Goal: Task Accomplishment & Management: Complete application form

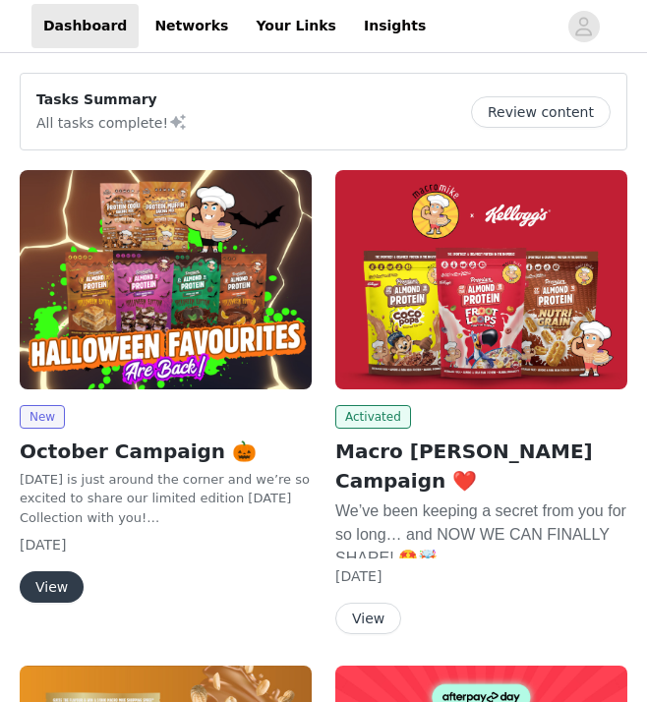
click at [186, 335] on img at bounding box center [166, 279] width 292 height 219
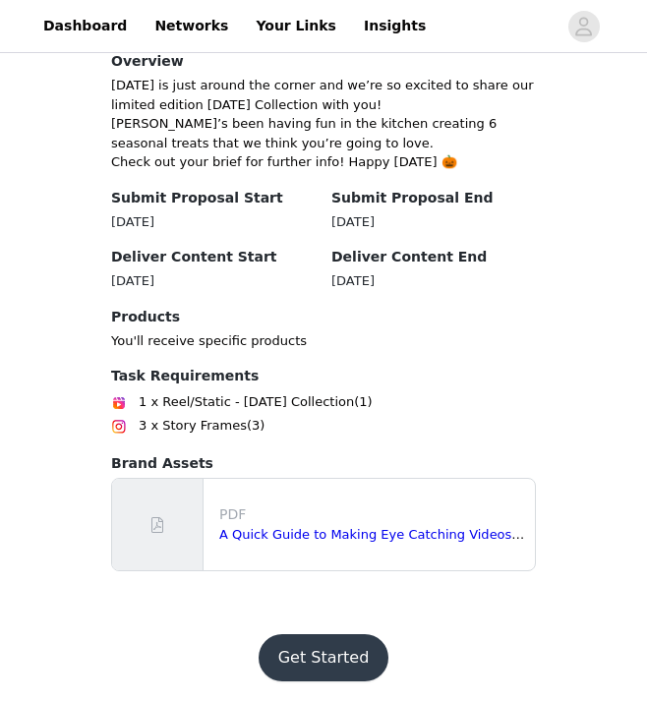
scroll to position [486, 0]
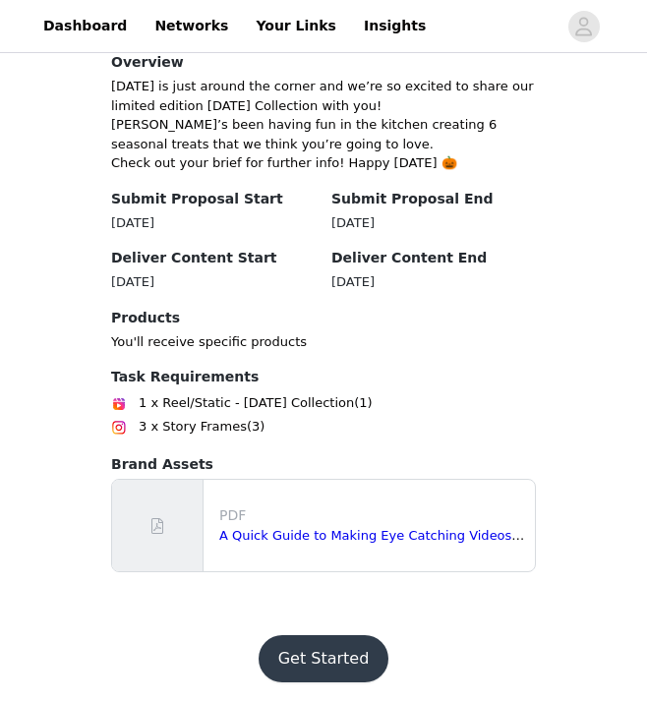
click at [331, 657] on button "Get Started" at bounding box center [324, 658] width 131 height 47
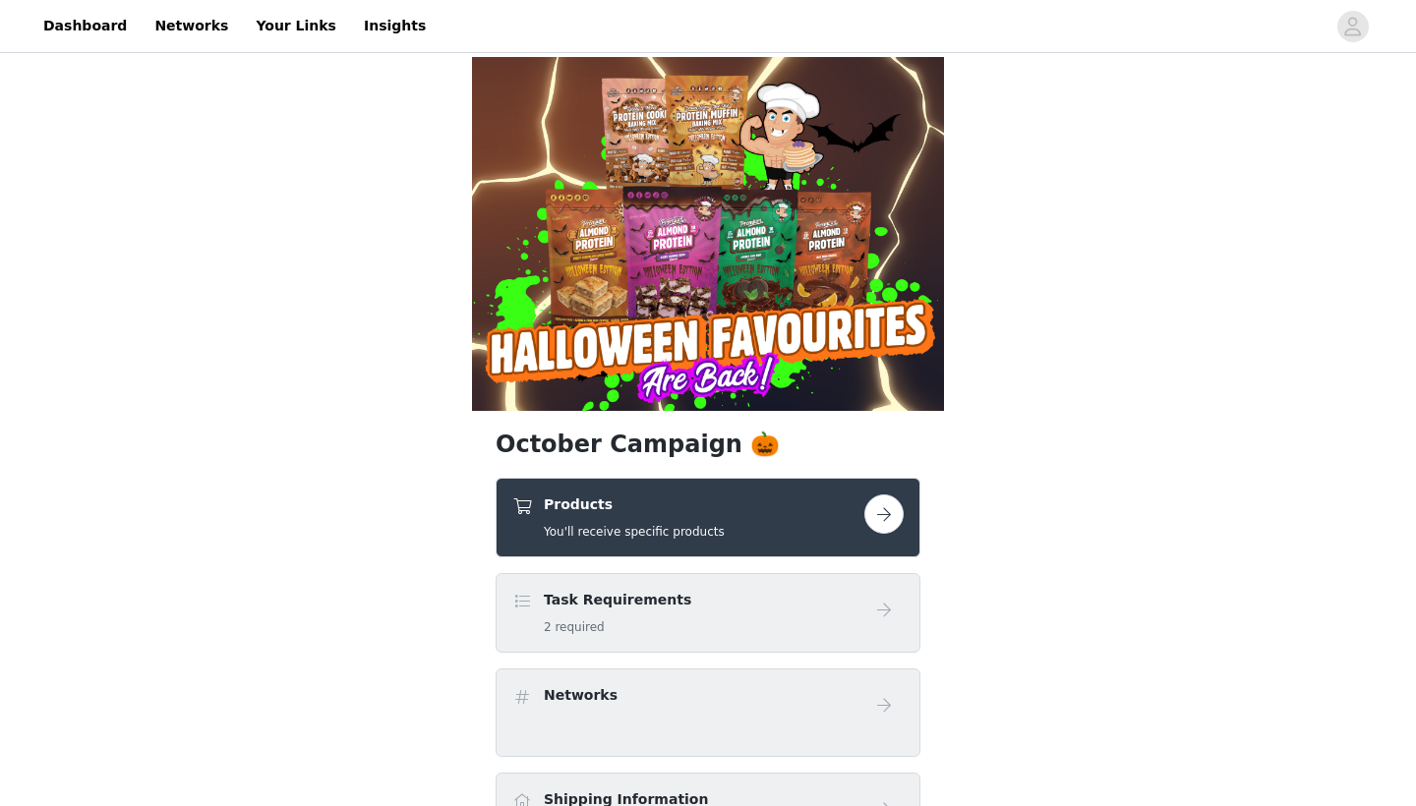
click at [646, 517] on button "button" at bounding box center [883, 514] width 39 height 39
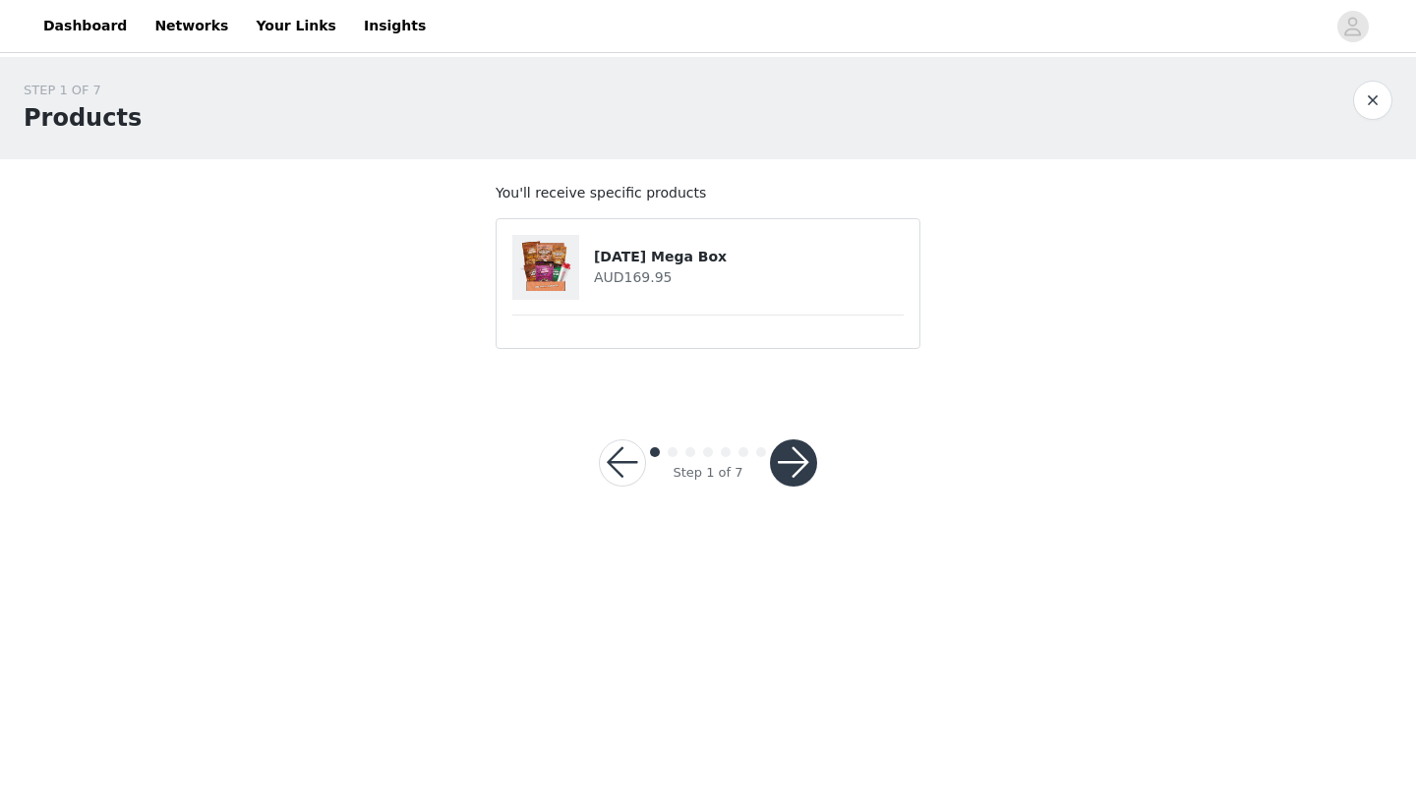
click at [646, 464] on button "button" at bounding box center [793, 463] width 47 height 47
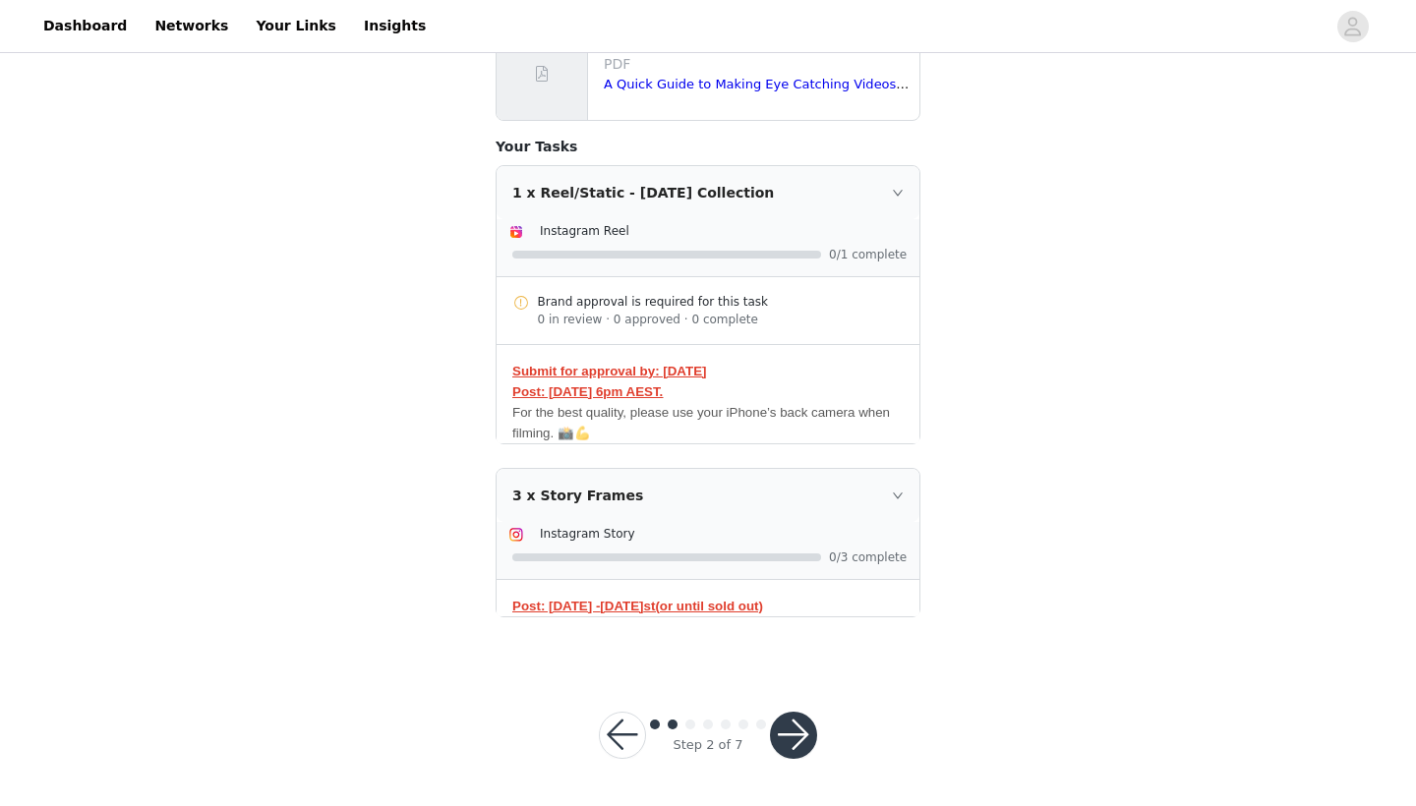
scroll to position [310, 0]
click at [646, 701] on button "button" at bounding box center [793, 736] width 47 height 47
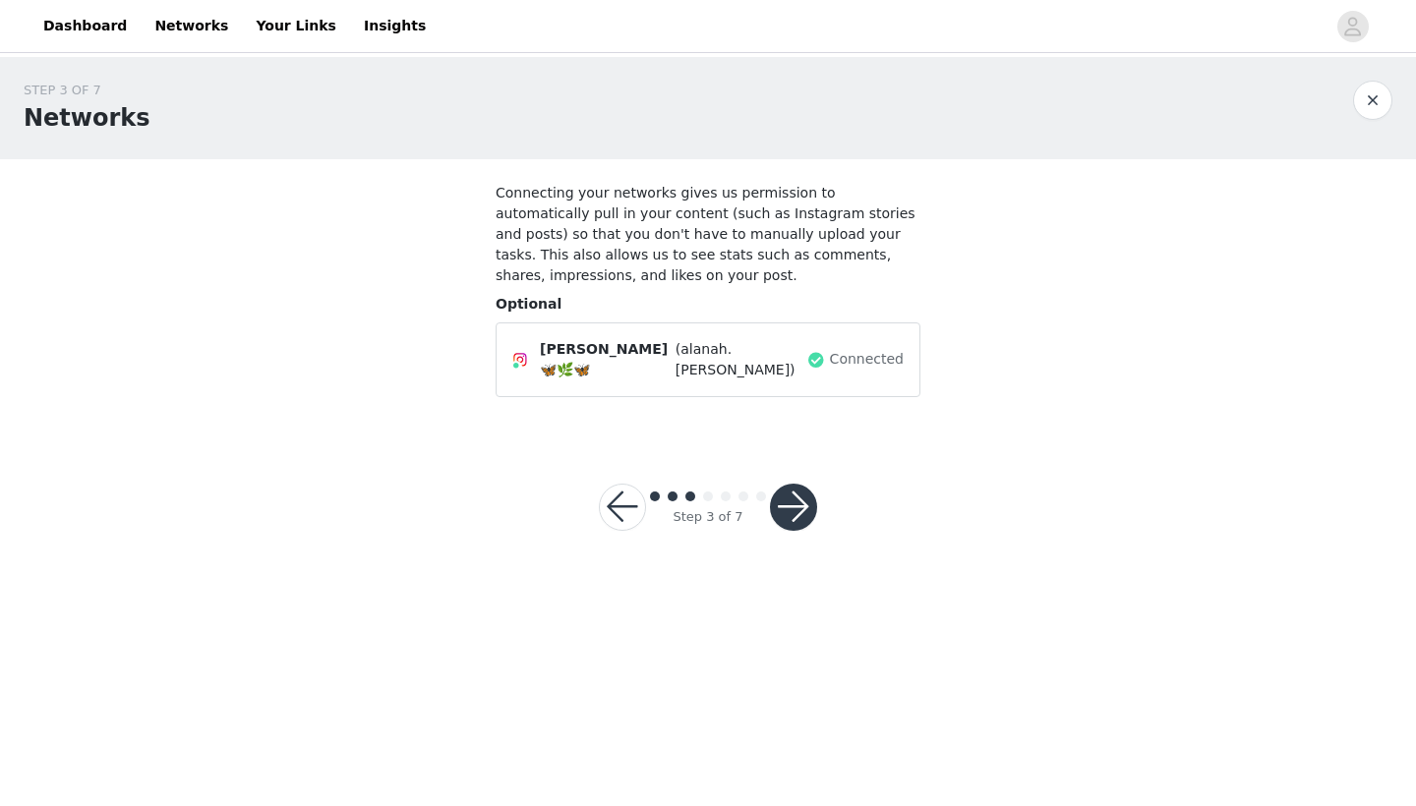
click at [646, 512] on button "button" at bounding box center [793, 507] width 47 height 47
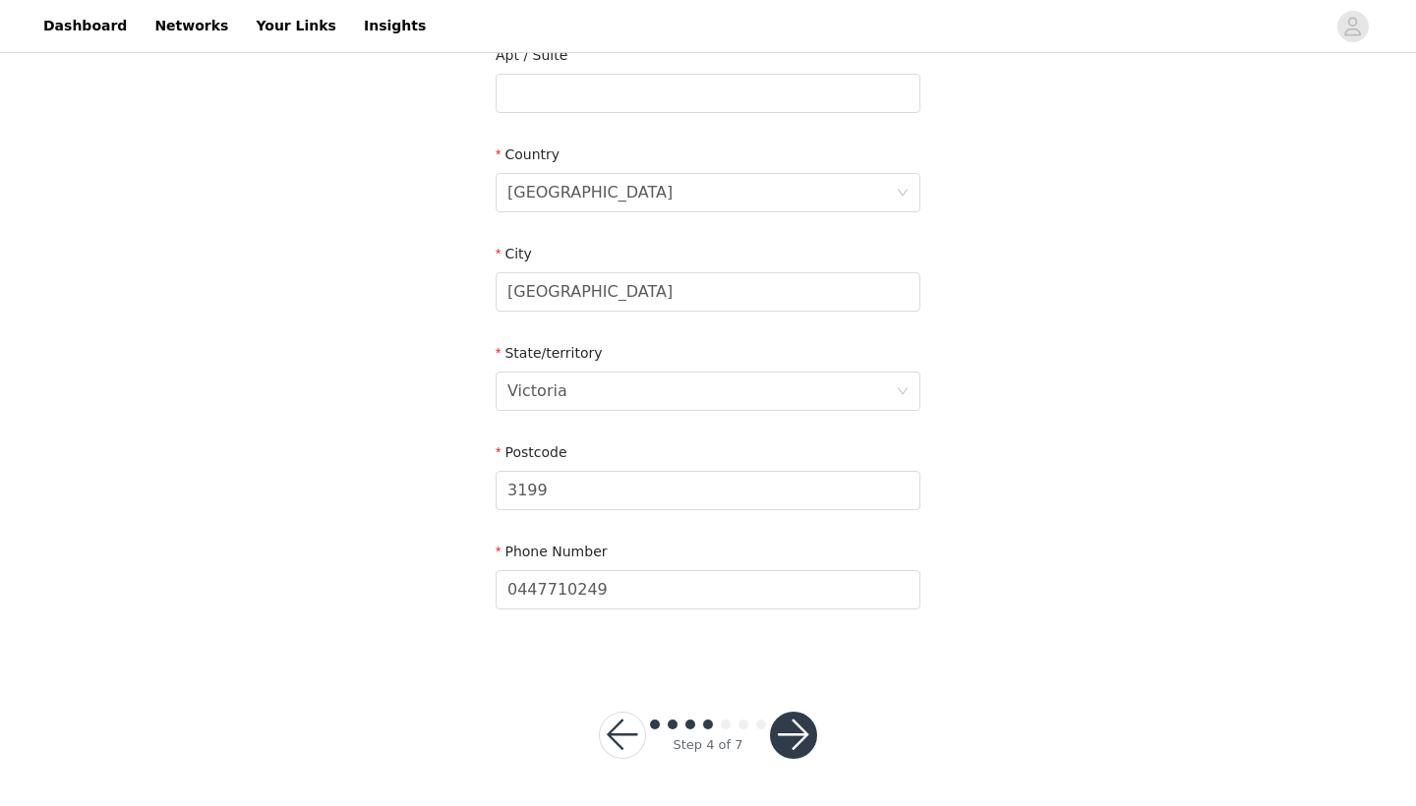
scroll to position [534, 0]
click at [646, 701] on button "button" at bounding box center [793, 736] width 47 height 47
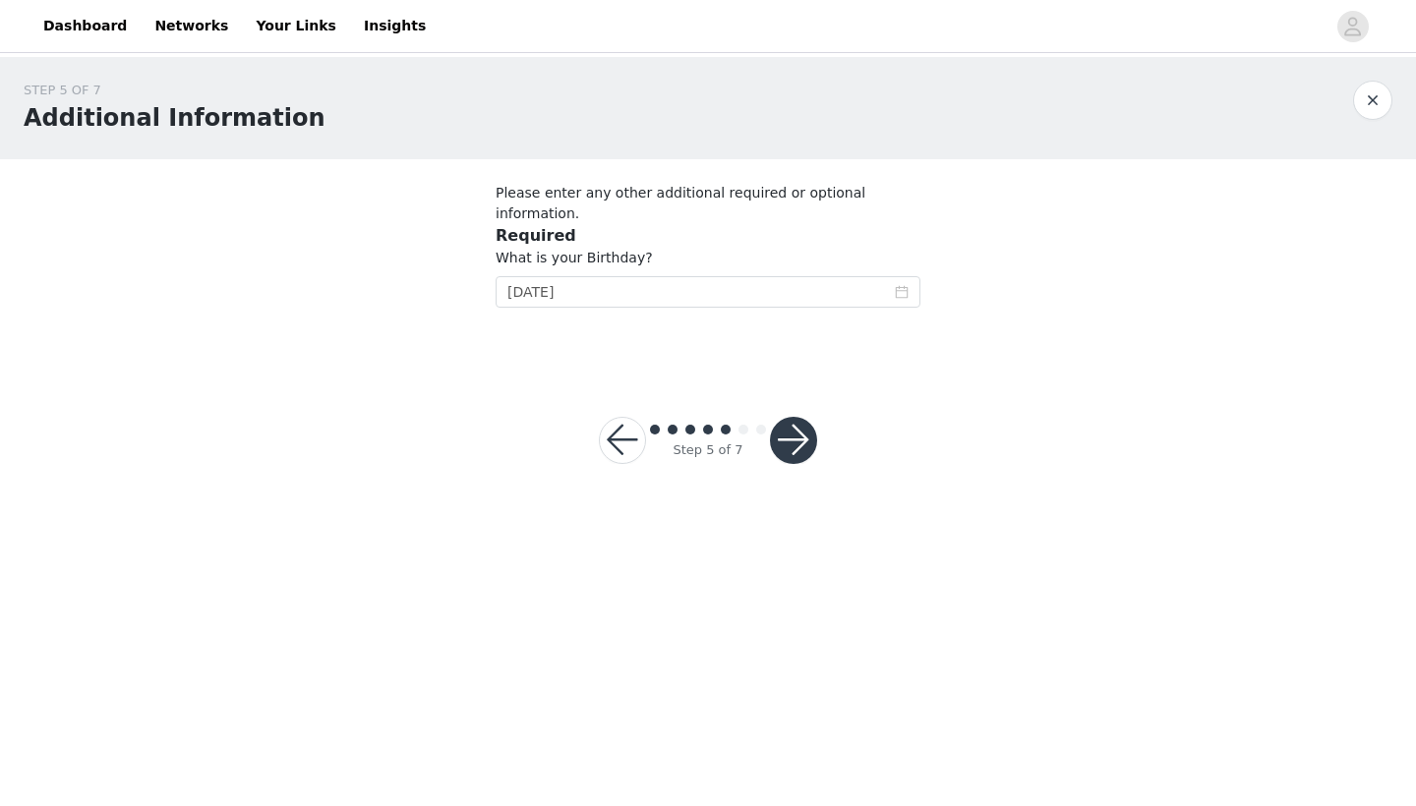
click at [646, 417] on button "button" at bounding box center [793, 440] width 47 height 47
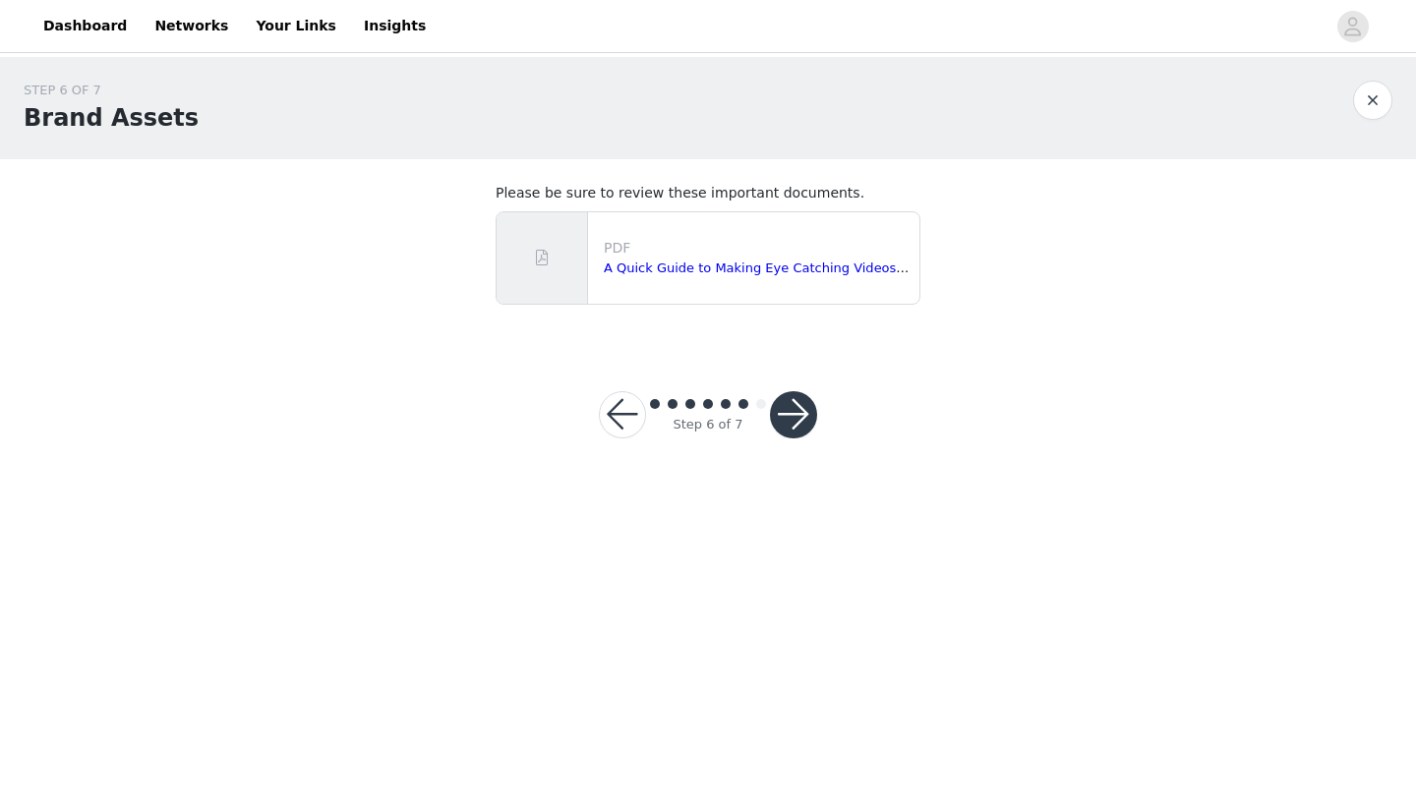
click at [646, 414] on button "button" at bounding box center [793, 414] width 47 height 47
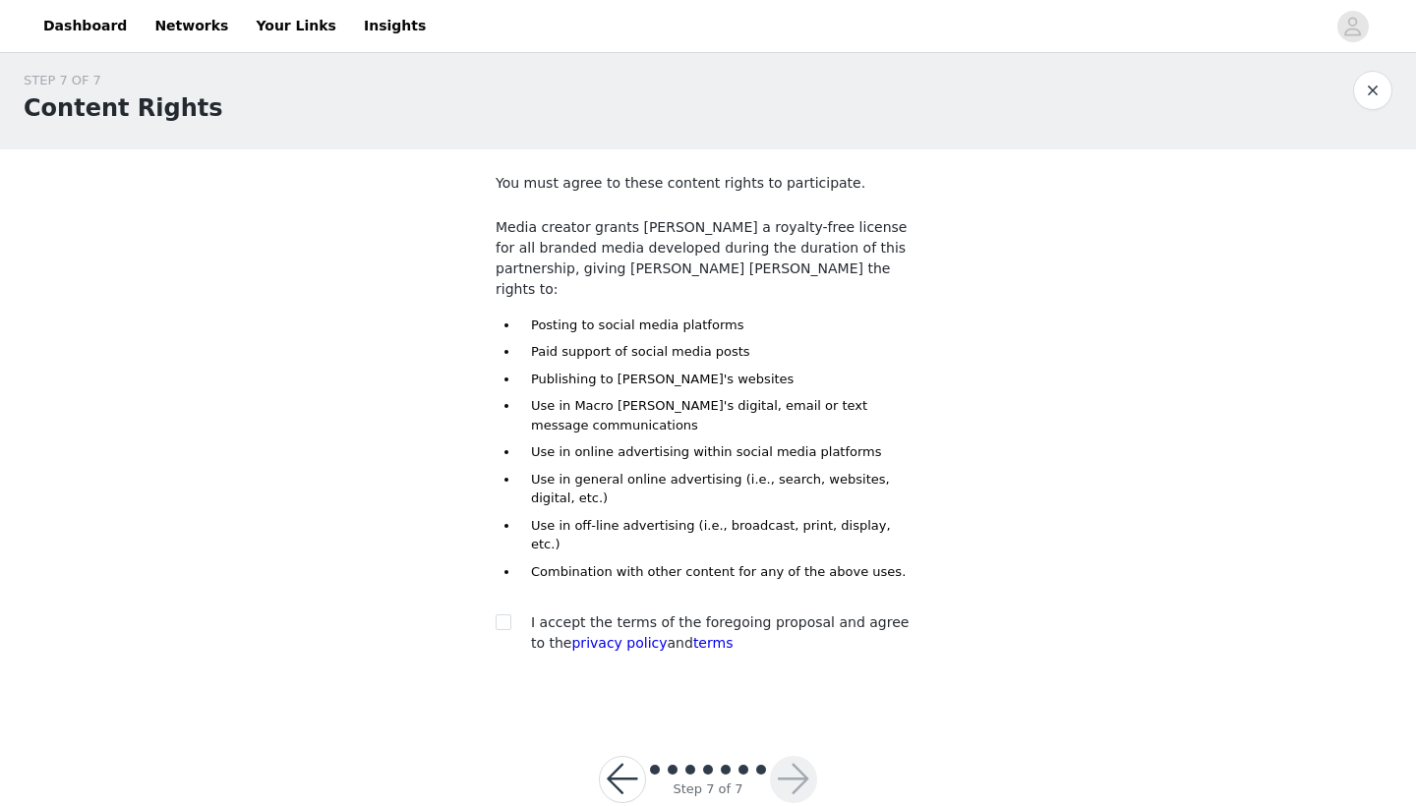
scroll to position [9, 0]
drag, startPoint x: 504, startPoint y: 581, endPoint x: 516, endPoint y: 581, distance: 12.8
click at [504, 616] on input "checkbox" at bounding box center [503, 623] width 14 height 14
checkbox input "true"
click at [646, 701] on button "button" at bounding box center [793, 780] width 47 height 47
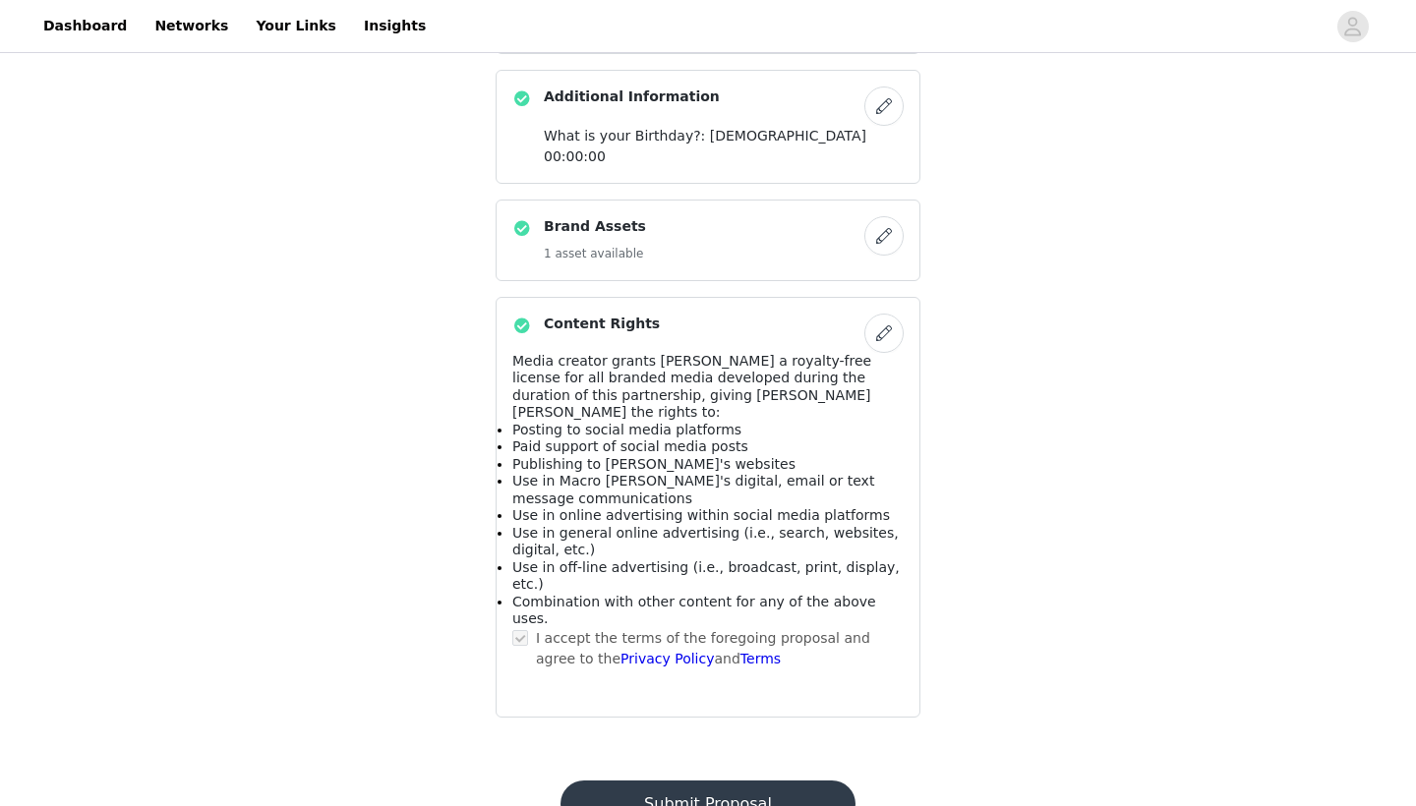
scroll to position [1046, 0]
click at [646, 701] on button "Submit Proposal" at bounding box center [708, 805] width 294 height 47
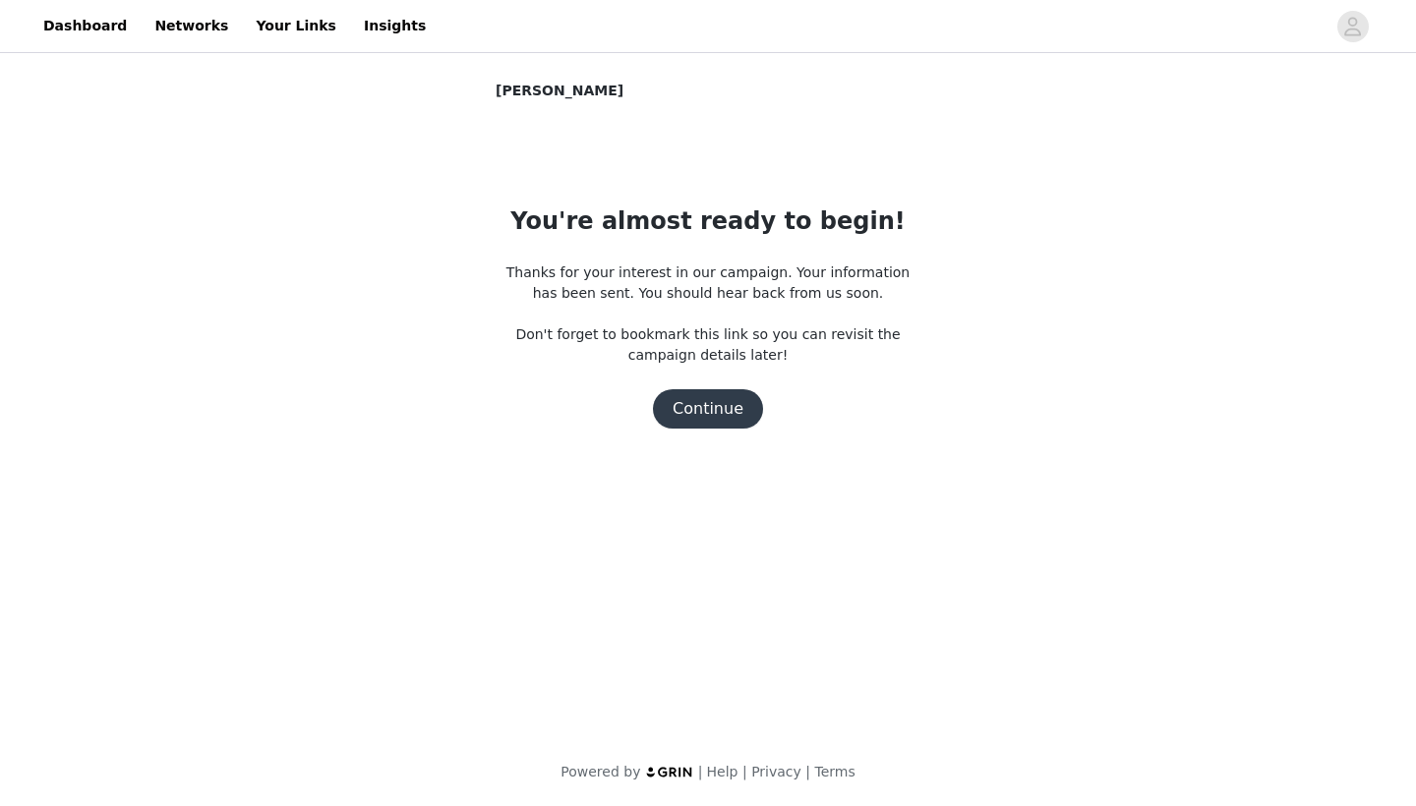
scroll to position [0, 0]
click at [646, 391] on button "Continue" at bounding box center [708, 408] width 110 height 39
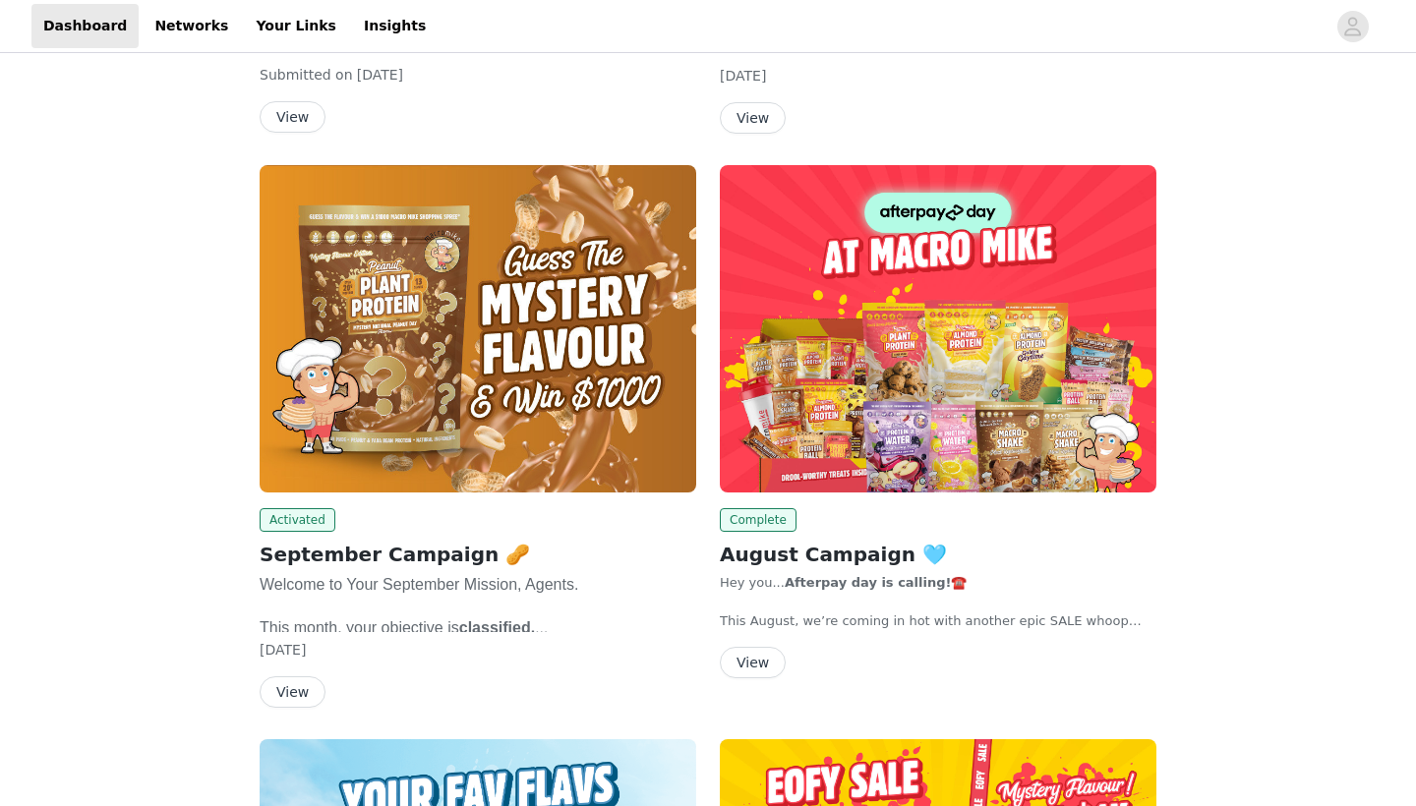
scroll to position [585, 0]
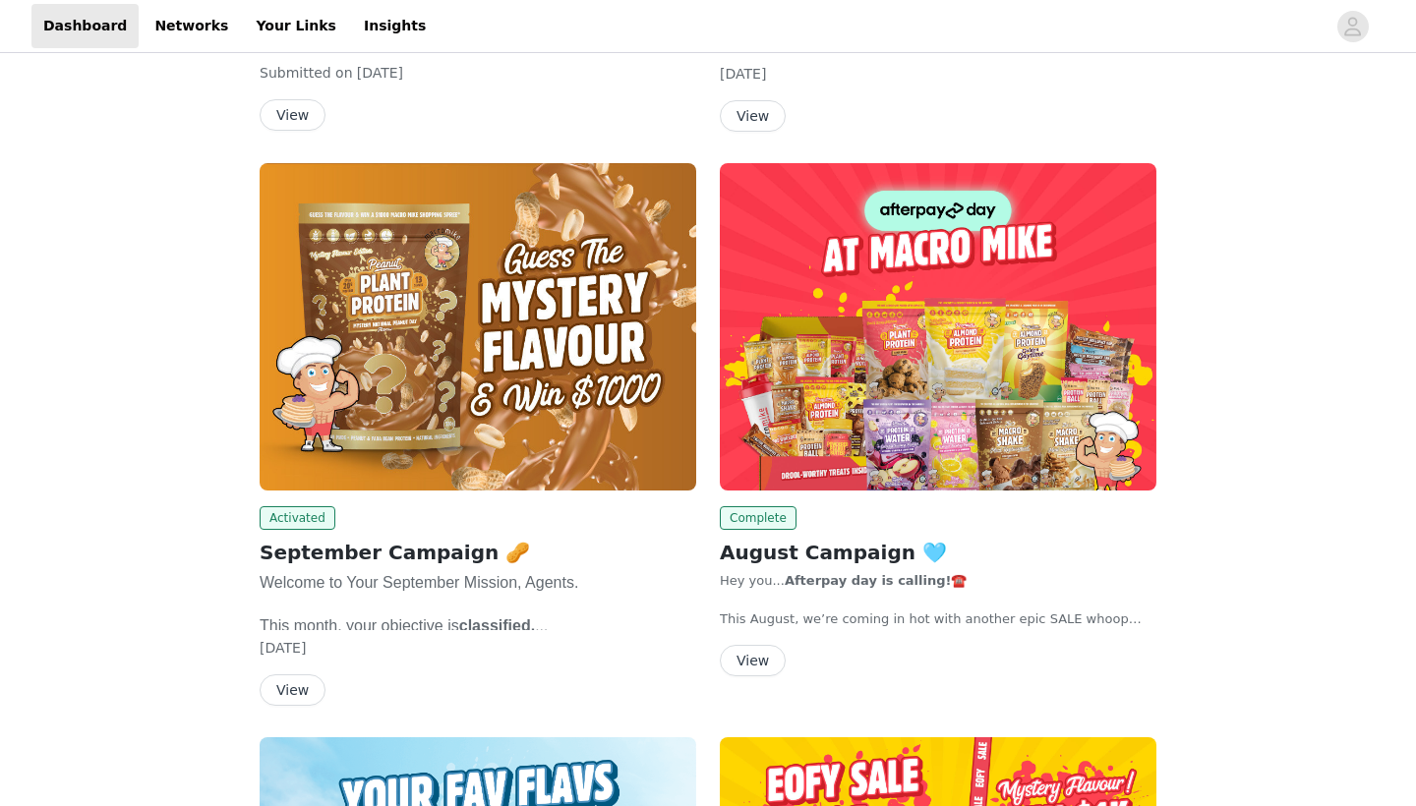
click at [387, 433] on img at bounding box center [478, 326] width 437 height 327
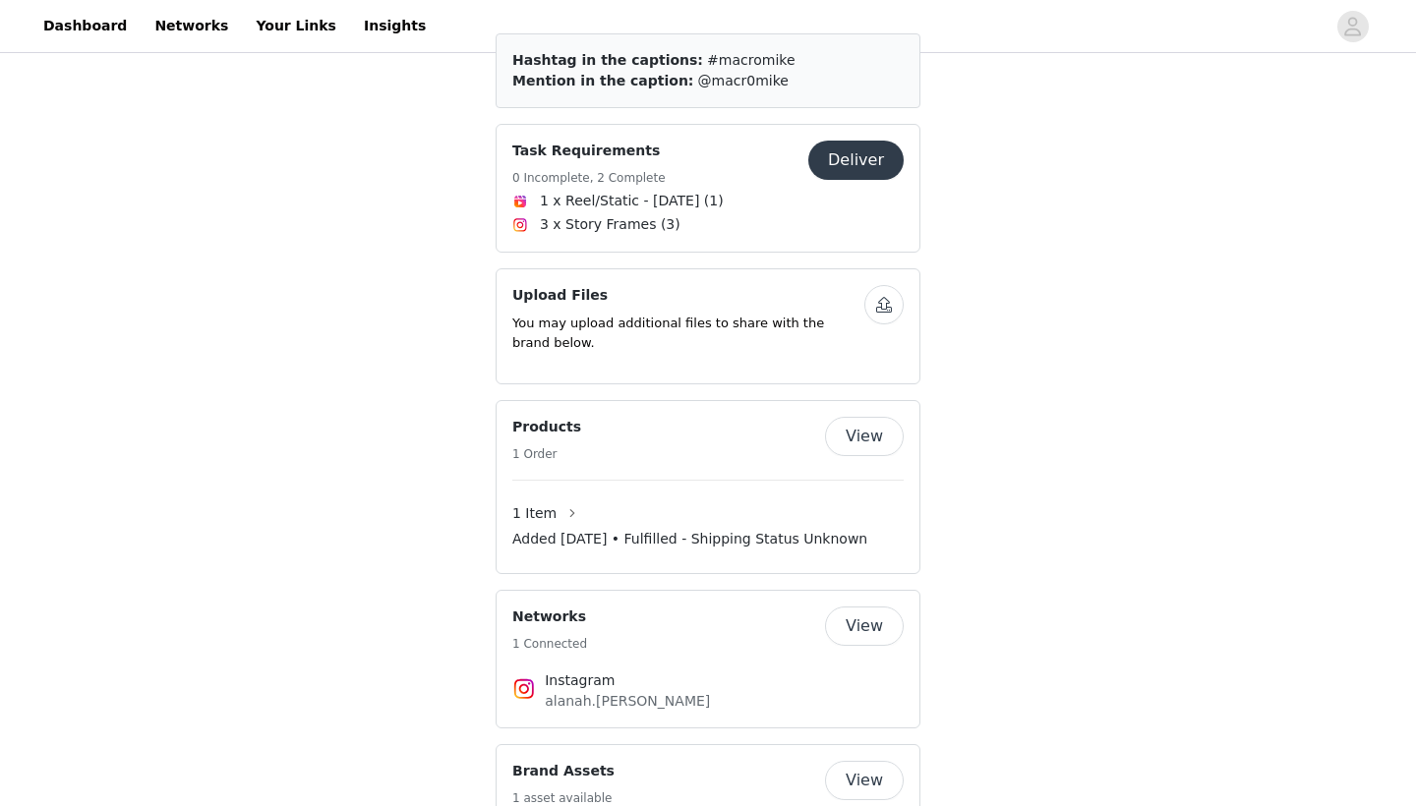
scroll to position [856, 0]
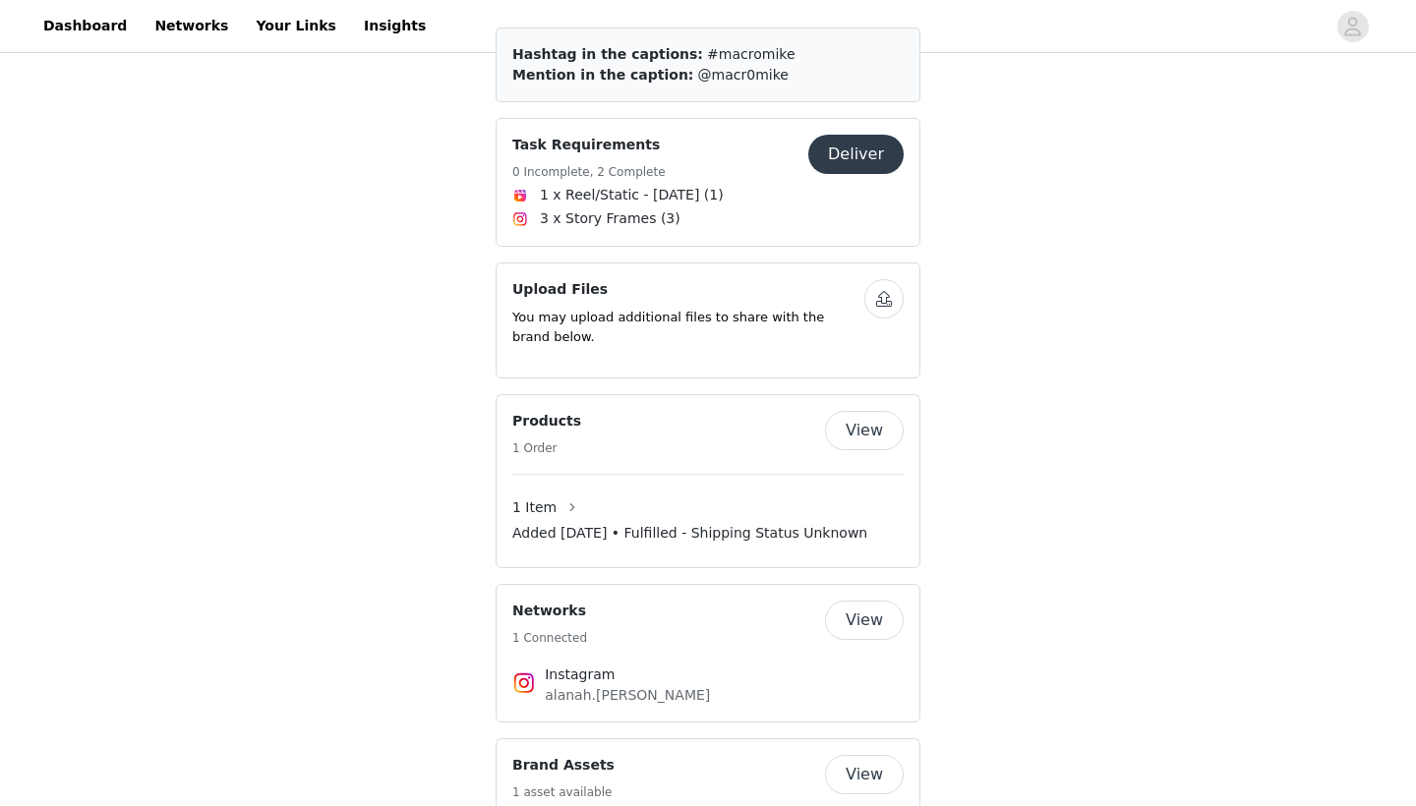
click at [842, 162] on button "Deliver" at bounding box center [855, 154] width 95 height 39
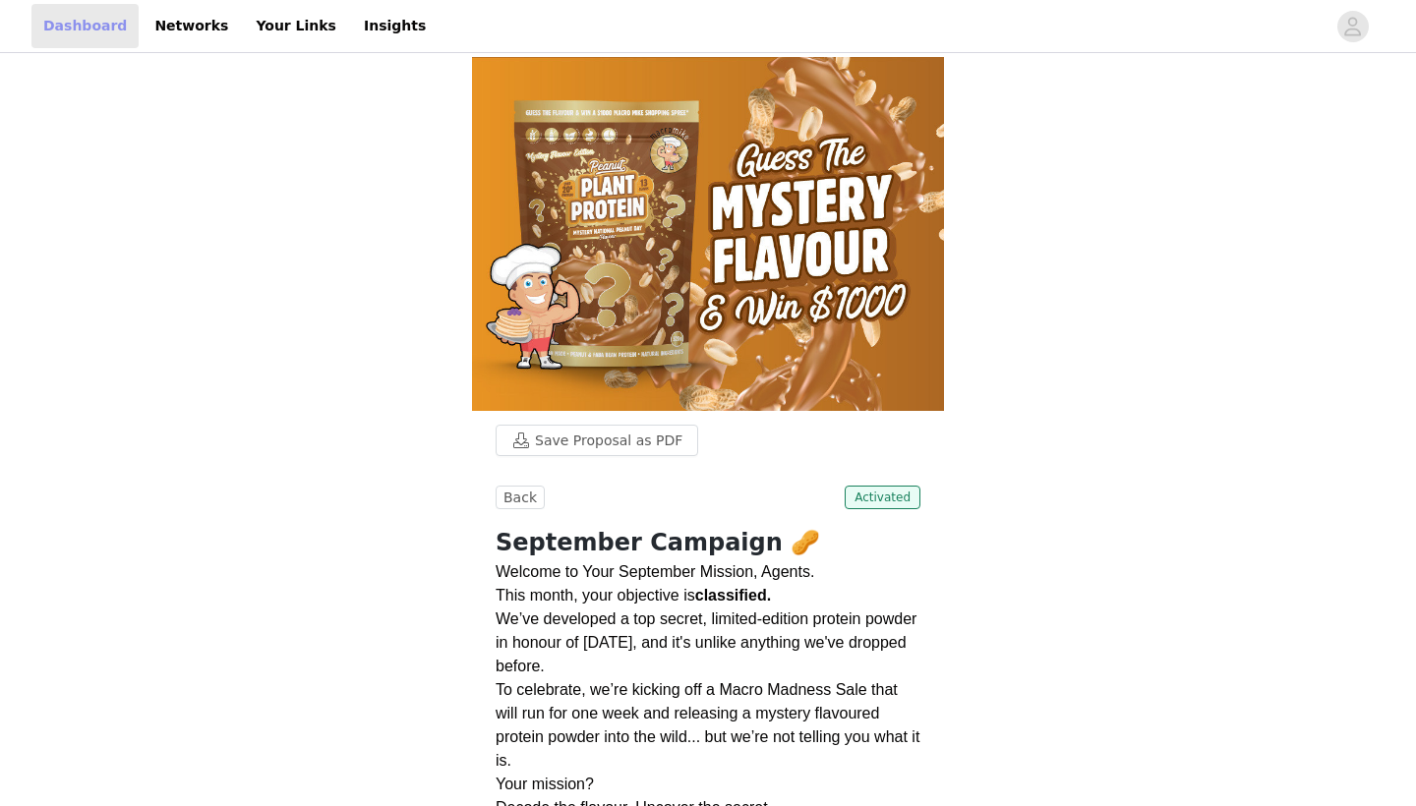
click at [65, 18] on link "Dashboard" at bounding box center [84, 26] width 107 height 44
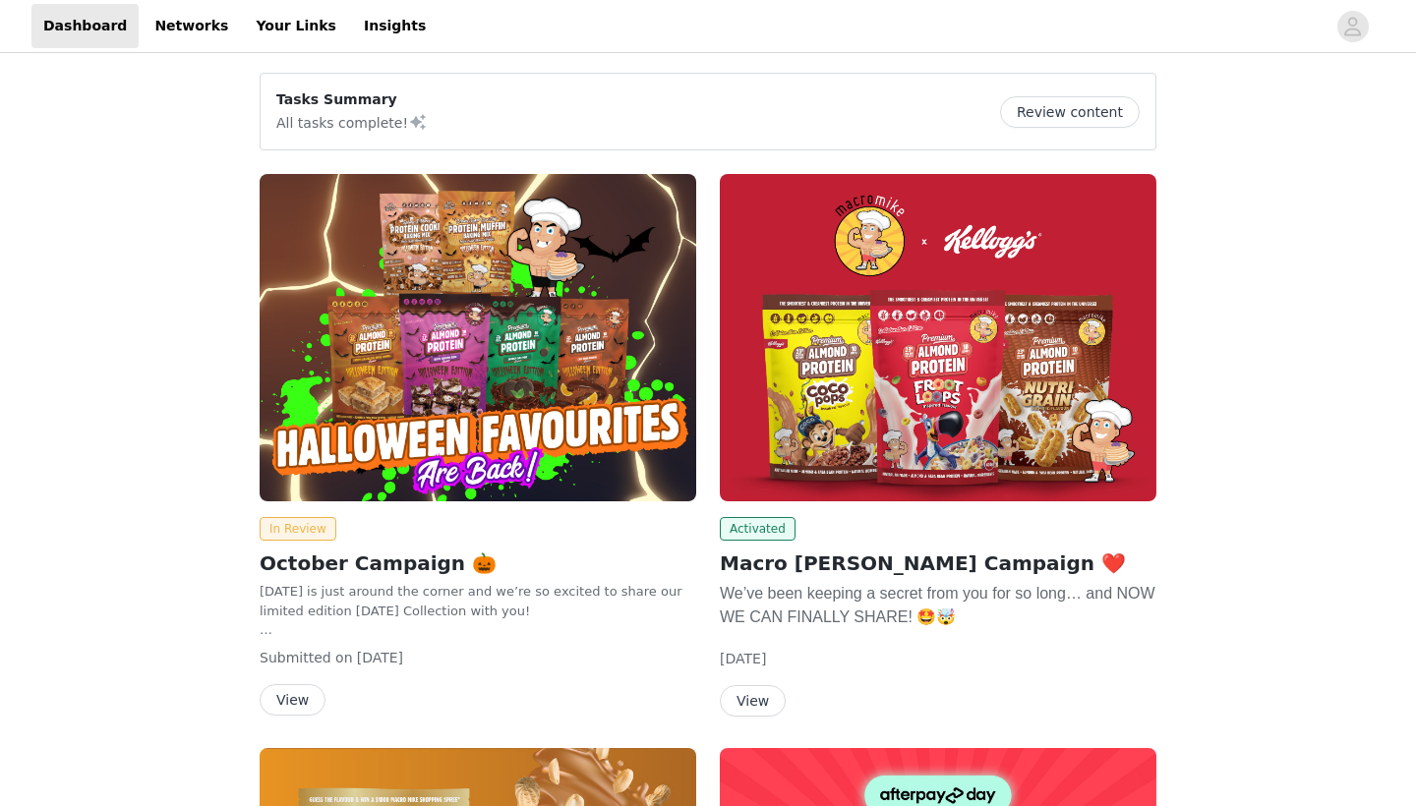
click at [980, 410] on img at bounding box center [938, 337] width 437 height 327
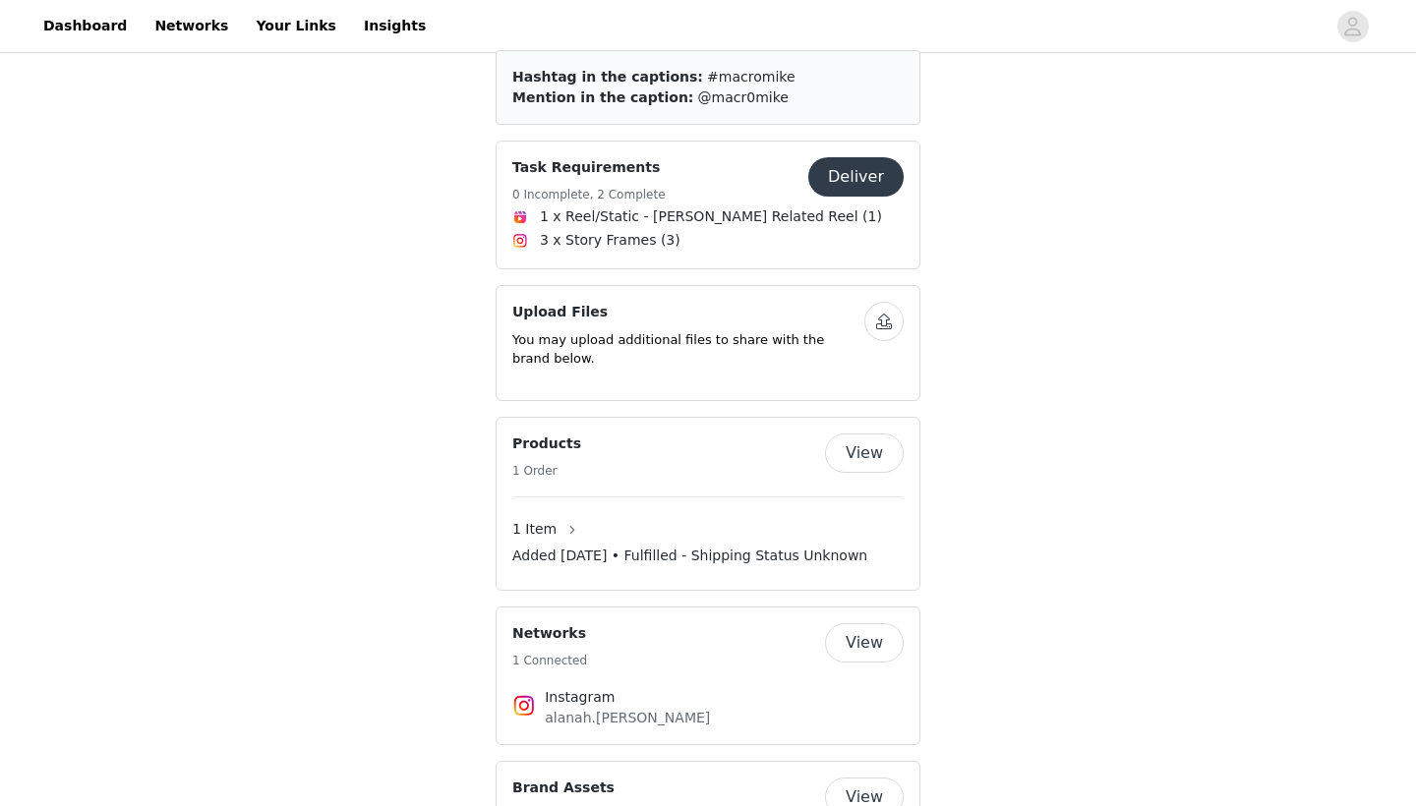
scroll to position [777, 0]
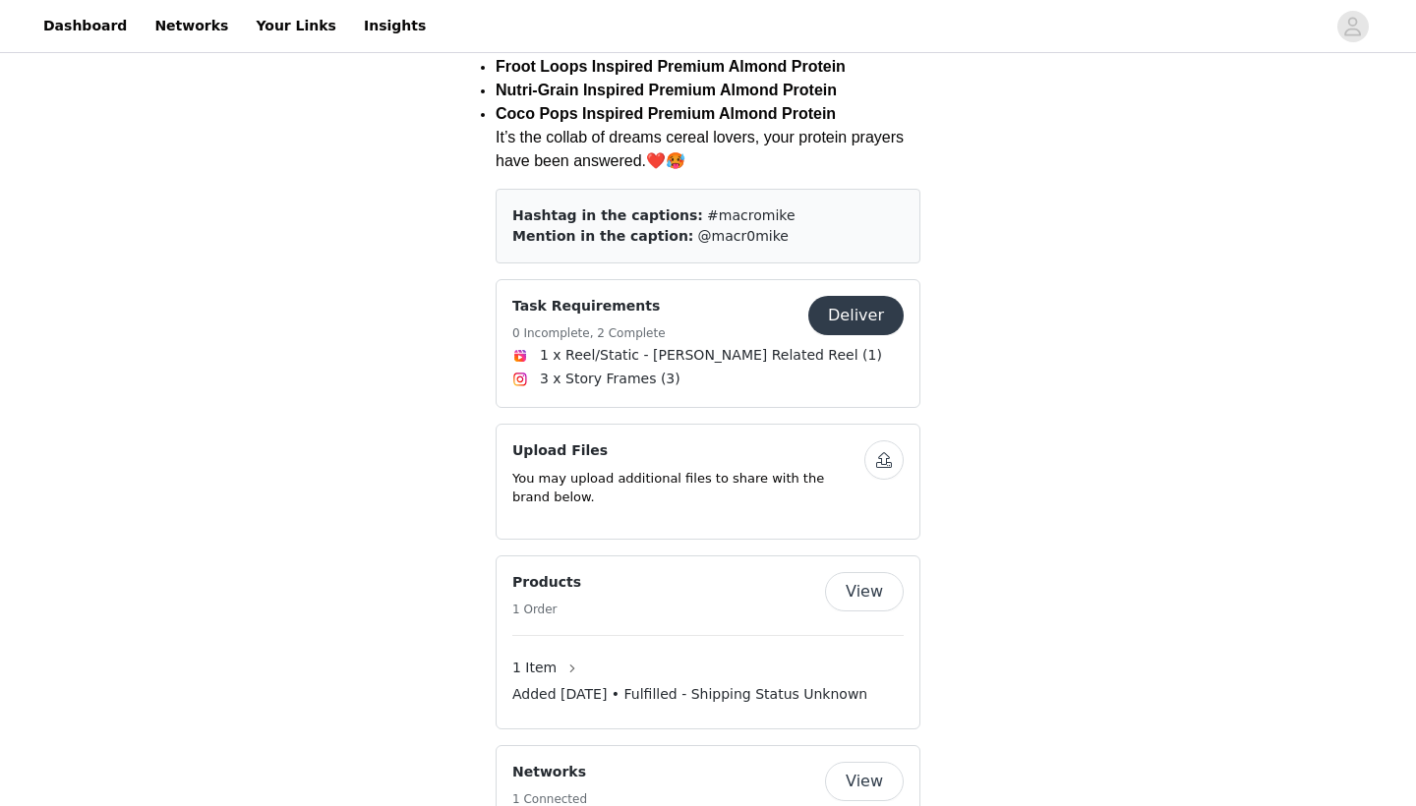
click at [835, 296] on button "Deliver" at bounding box center [855, 315] width 95 height 39
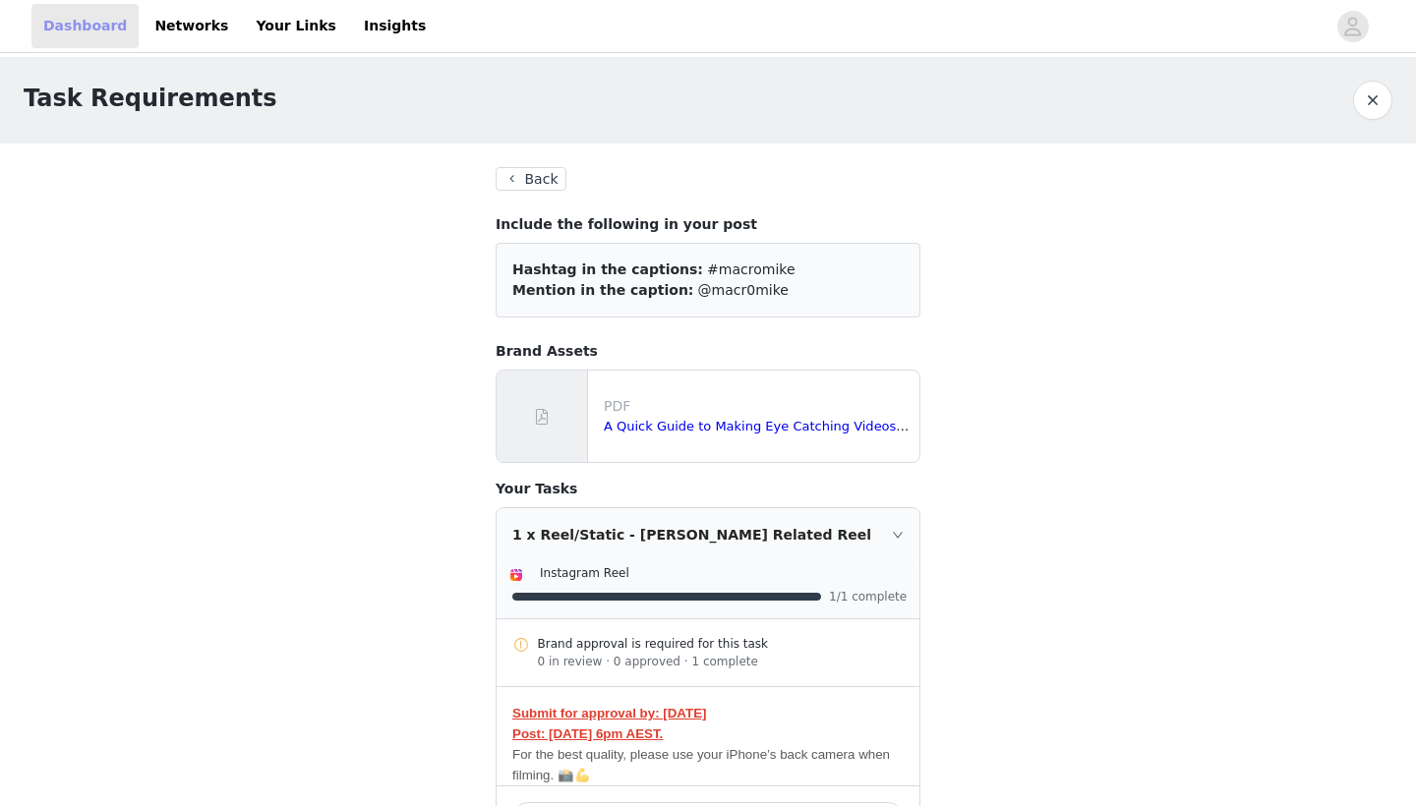
click at [81, 26] on link "Dashboard" at bounding box center [84, 26] width 107 height 44
